Goal: Contribute content

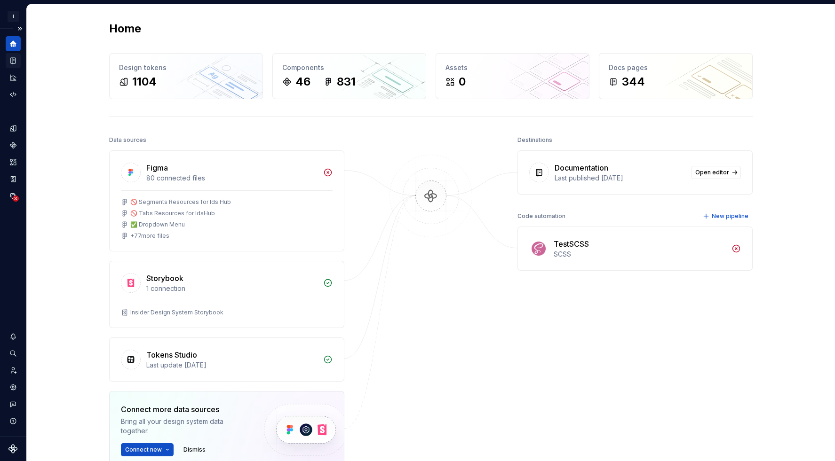
click at [11, 62] on icon "Documentation" at bounding box center [13, 60] width 8 height 8
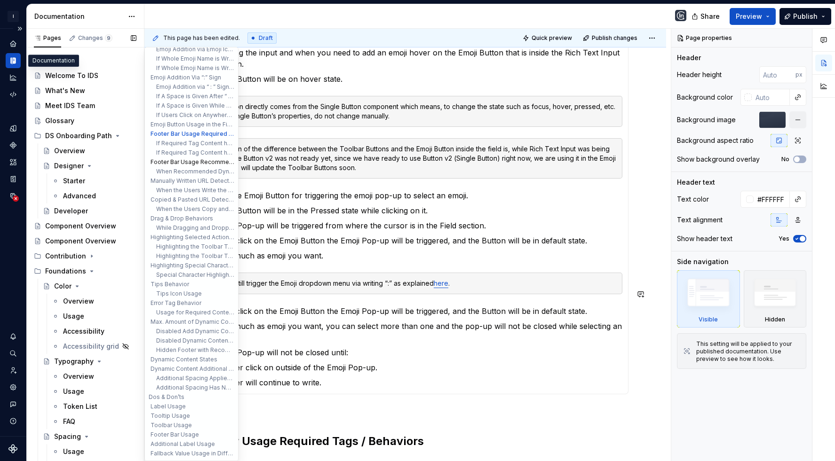
scroll to position [313, 0]
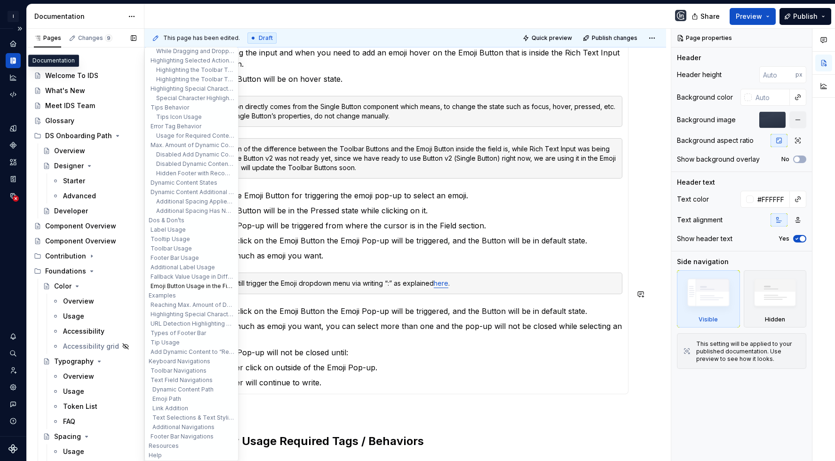
click at [175, 282] on button "Emoji Button Usage in the Field" at bounding box center [191, 286] width 89 height 9
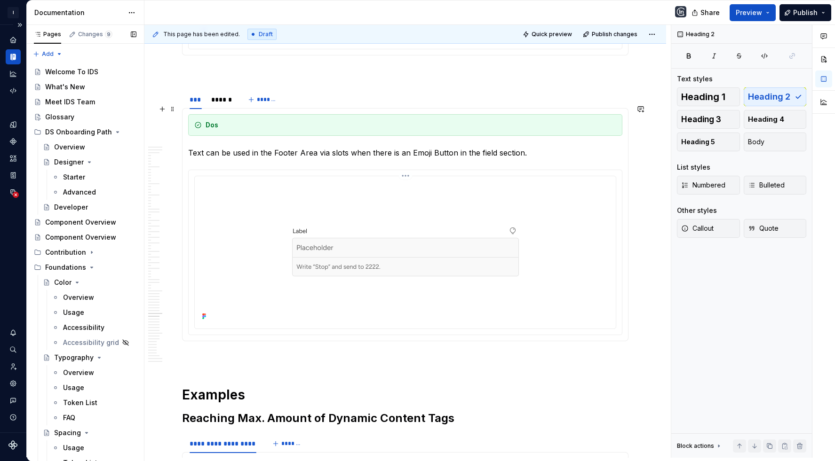
scroll to position [12963, 0]
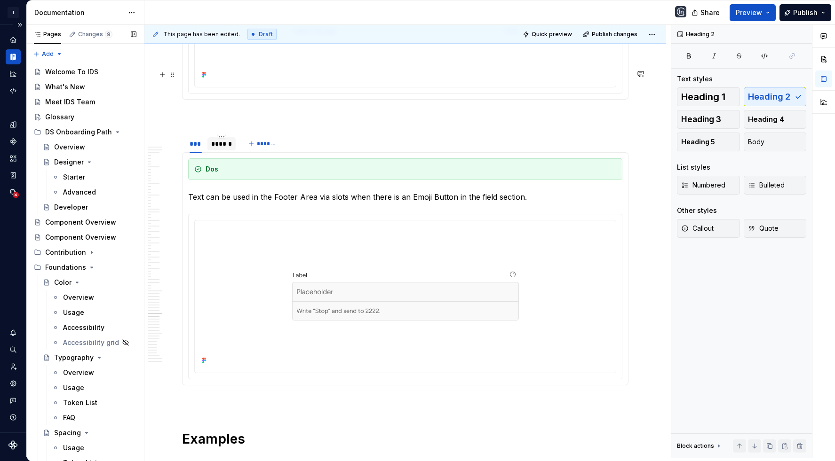
click at [218, 139] on div "******" at bounding box center [221, 143] width 20 height 9
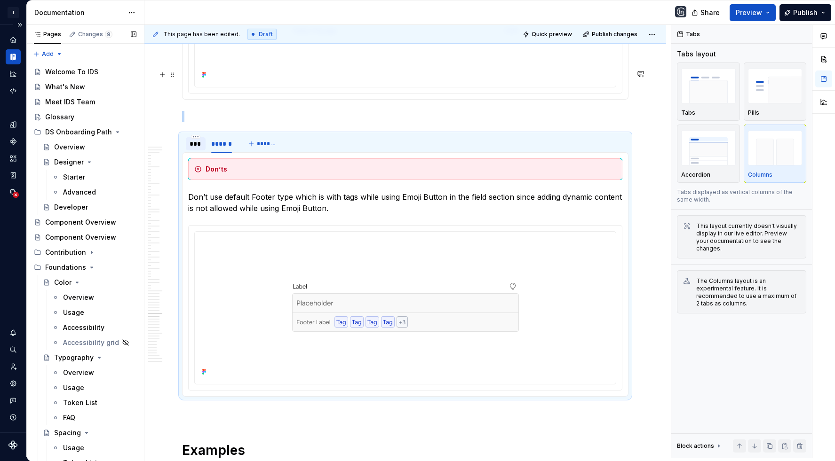
click at [195, 137] on div "***" at bounding box center [196, 143] width 20 height 13
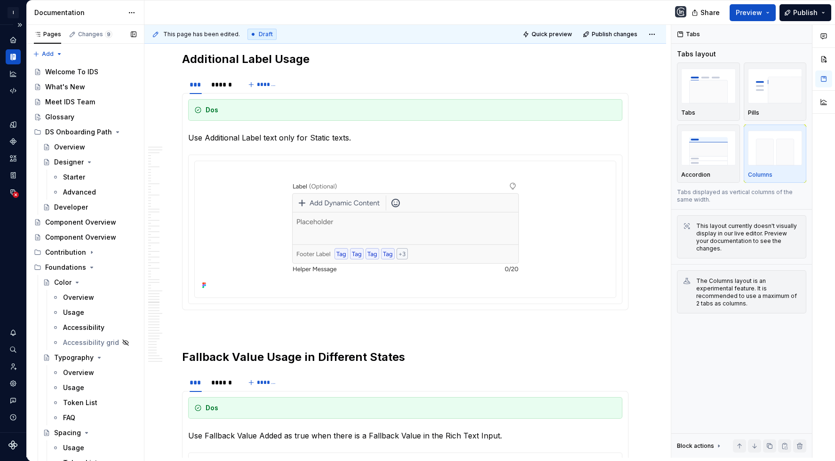
scroll to position [10904, 0]
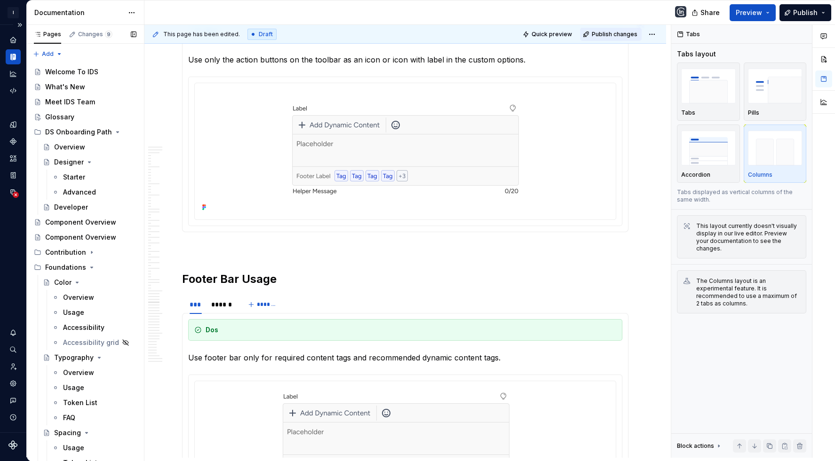
click at [619, 37] on button "Publish changes" at bounding box center [611, 34] width 62 height 13
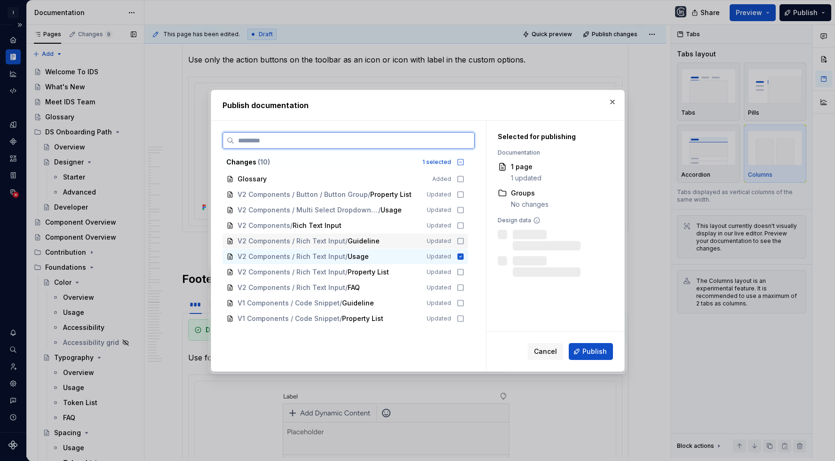
click at [386, 238] on span "V2 Components / Rich Text Input / Guideline" at bounding box center [326, 241] width 176 height 9
click at [386, 222] on div "V2 Components / Rich Text Input" at bounding box center [327, 225] width 178 height 9
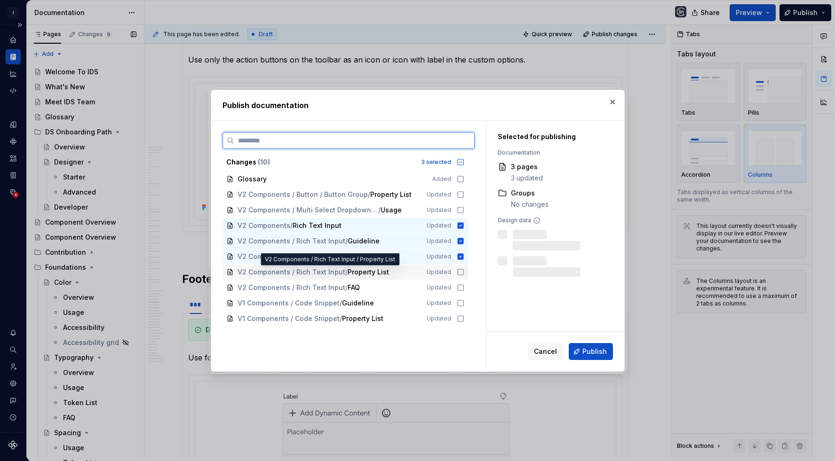
click at [400, 274] on span "V2 Components / Rich Text Input / Property List" at bounding box center [326, 272] width 176 height 9
click at [397, 286] on div "V2 Components / Rich Text Input / FAQ" at bounding box center [327, 287] width 178 height 9
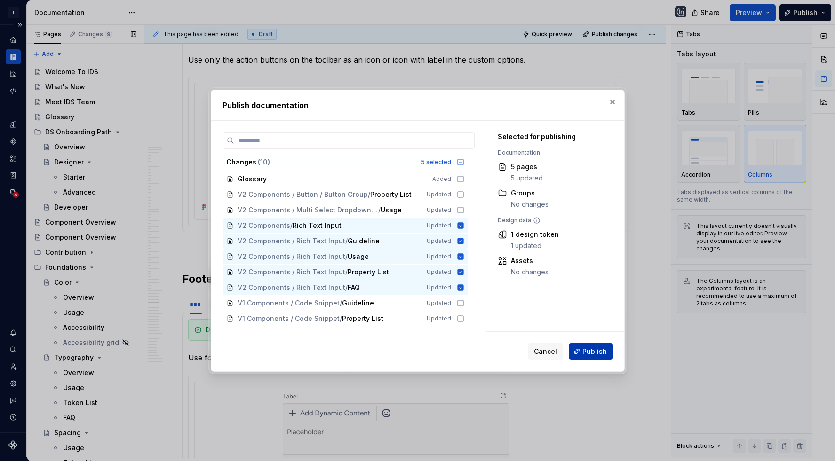
click at [588, 351] on span "Publish" at bounding box center [594, 351] width 24 height 9
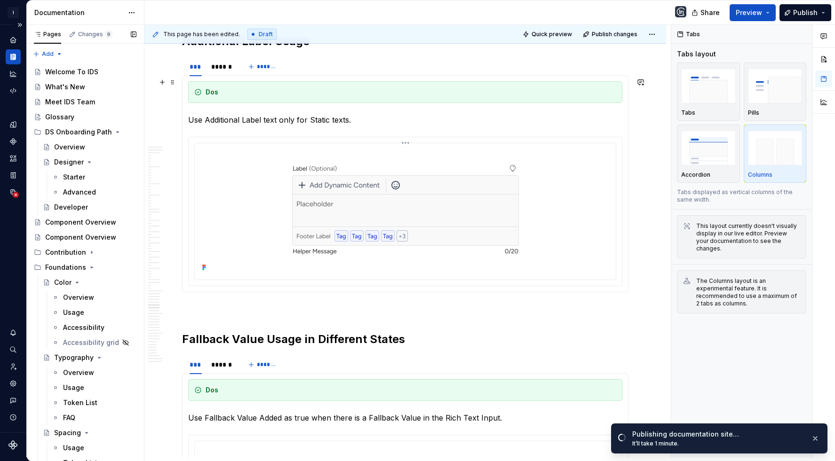
scroll to position [11444, 0]
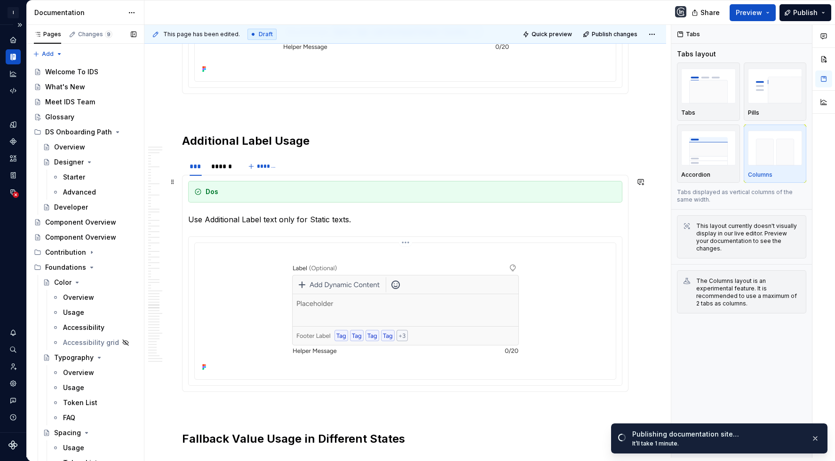
click at [321, 247] on img at bounding box center [406, 310] width 320 height 127
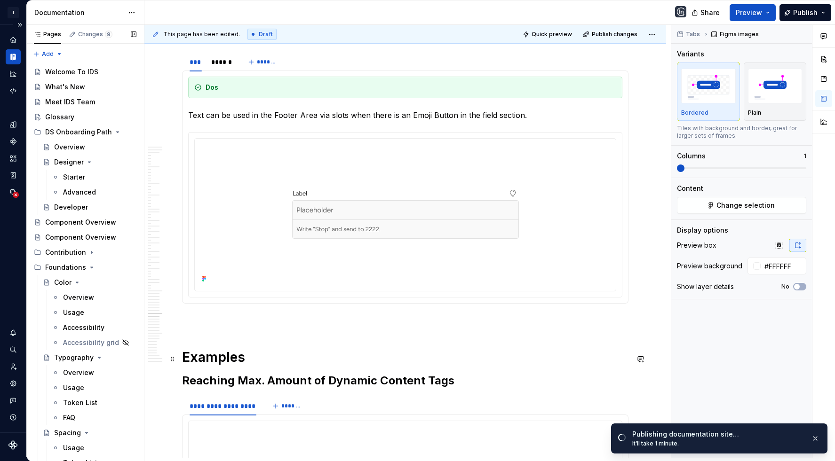
scroll to position [12872, 0]
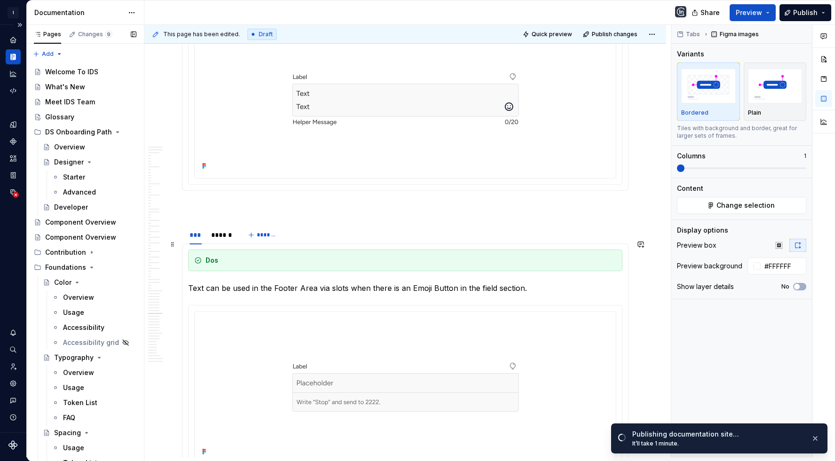
click at [301, 316] on img at bounding box center [406, 387] width 320 height 143
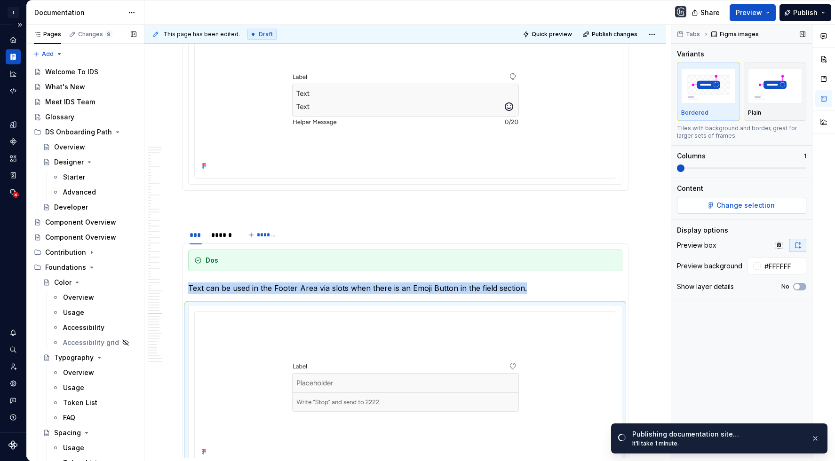
click at [762, 204] on span "Change selection" at bounding box center [745, 205] width 58 height 9
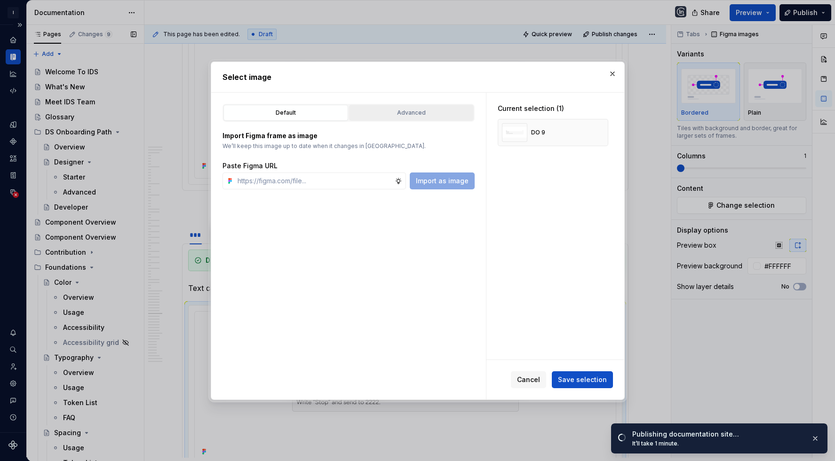
click at [388, 111] on div "Advanced" at bounding box center [411, 112] width 118 height 9
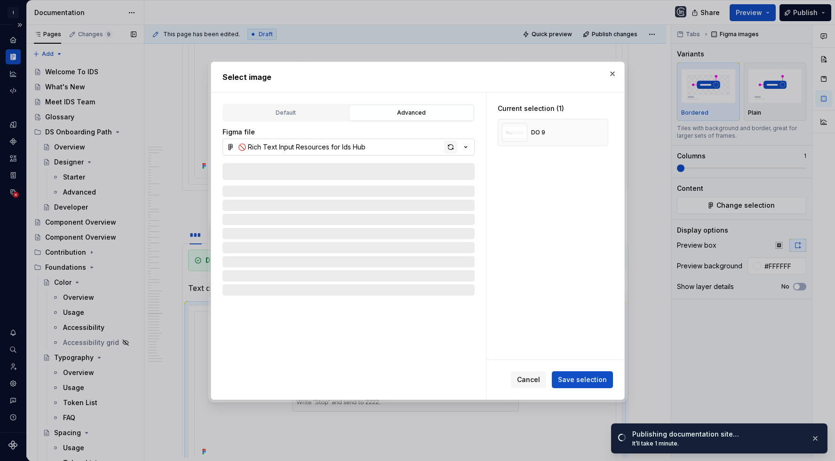
click at [445, 142] on div "button" at bounding box center [450, 147] width 13 height 13
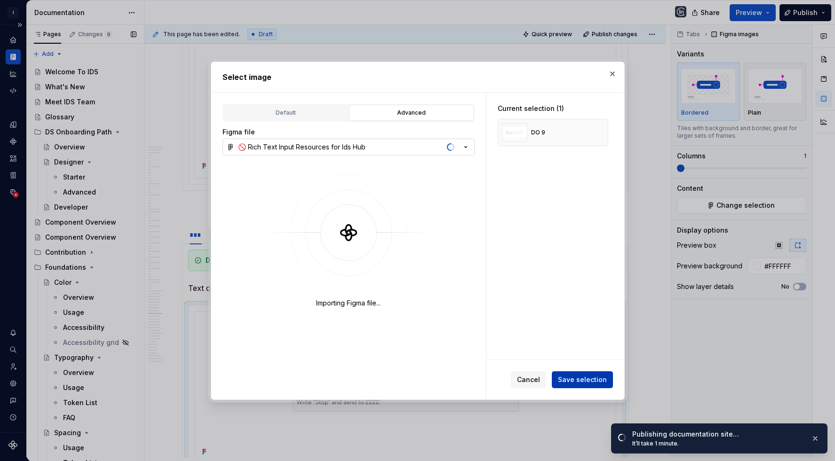
click at [587, 373] on button "Save selection" at bounding box center [582, 380] width 61 height 17
click at [814, 437] on button "button" at bounding box center [815, 438] width 12 height 13
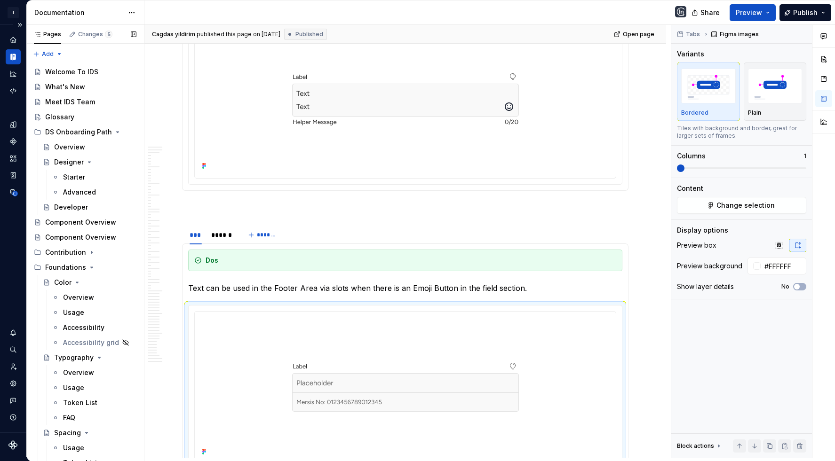
scroll to position [12746, 0]
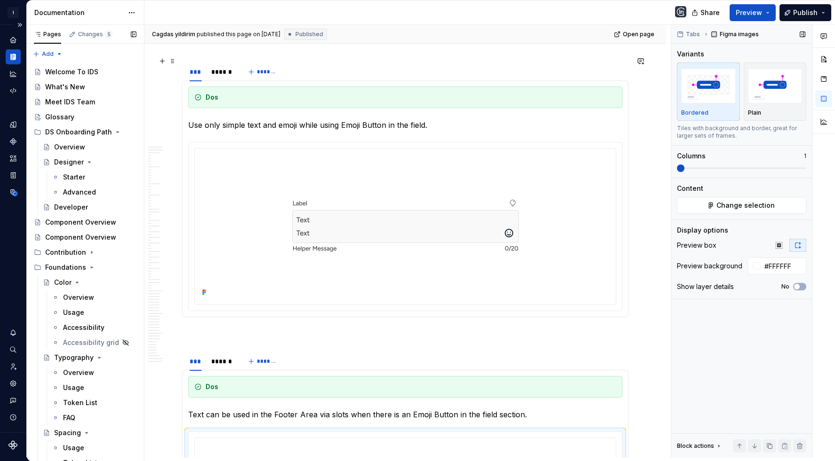
click at [512, 256] on img at bounding box center [406, 225] width 320 height 147
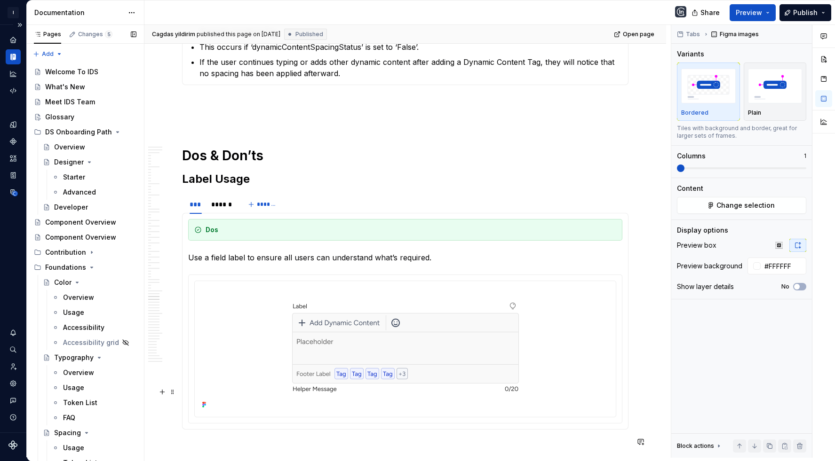
type textarea "*"
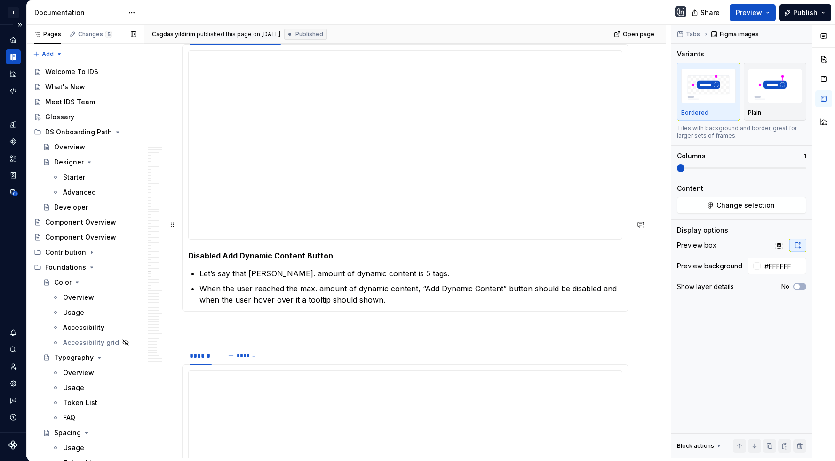
click at [336, 251] on h5 "Disabled Add Dynamic Content Button" at bounding box center [405, 255] width 434 height 9
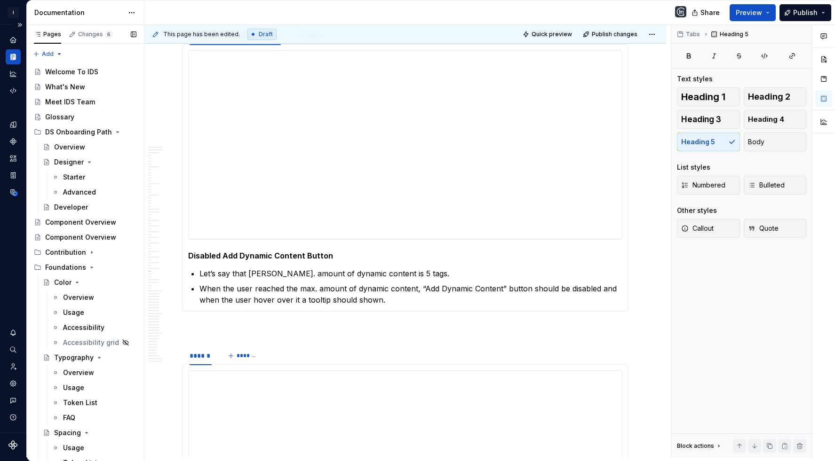
click at [626, 25] on div "This page has been edited. Draft Quick preview Publish changes" at bounding box center [405, 34] width 522 height 19
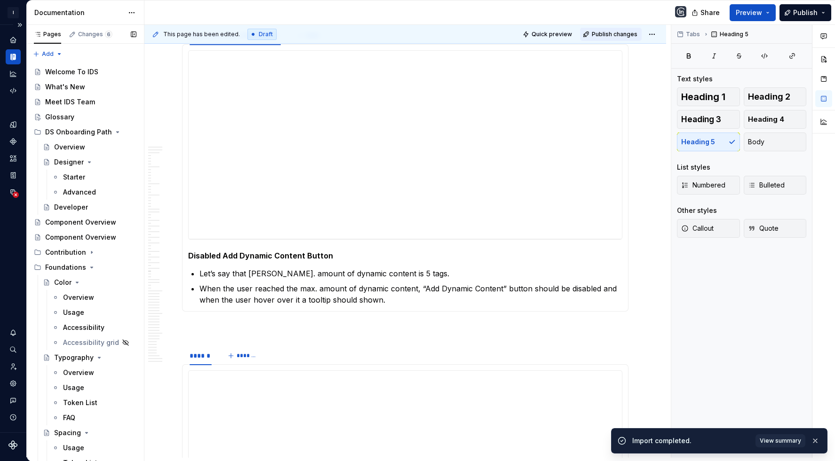
click at [623, 32] on span "Publish changes" at bounding box center [615, 35] width 46 height 8
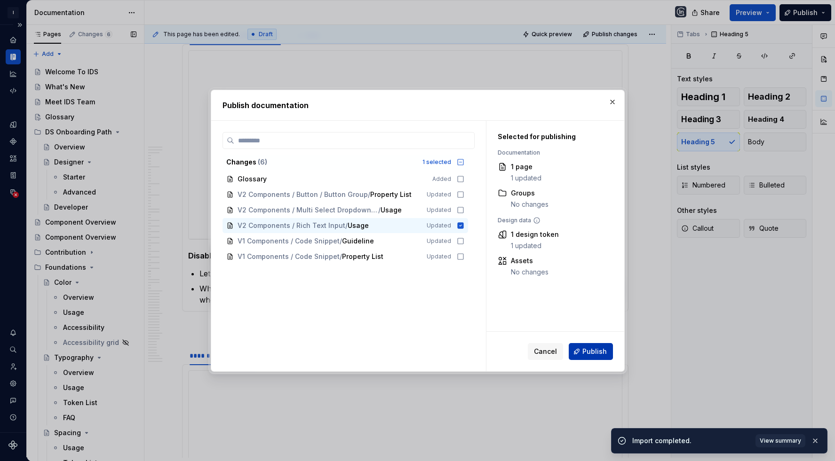
click at [596, 344] on button "Publish" at bounding box center [591, 351] width 44 height 17
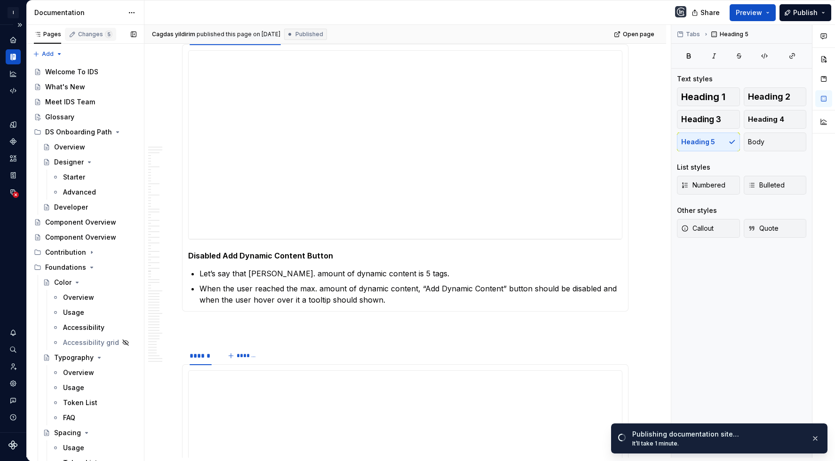
type textarea "*"
